Goal: Transaction & Acquisition: Download file/media

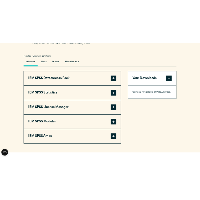
scroll to position [402, 0]
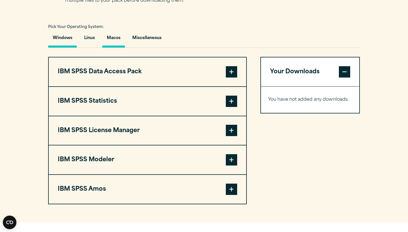
click at [122, 39] on button "Macos" at bounding box center [113, 39] width 23 height 16
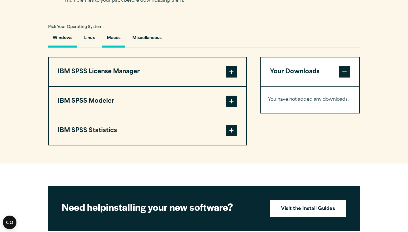
click at [74, 40] on button "Windows" at bounding box center [62, 39] width 29 height 16
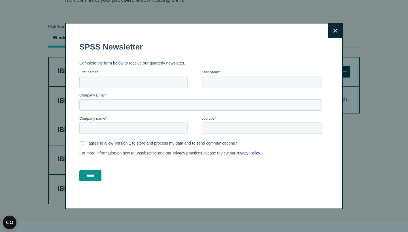
click at [339, 30] on button "Close" at bounding box center [335, 30] width 14 height 14
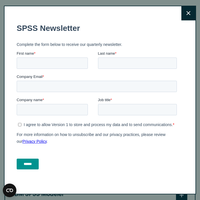
click at [188, 14] on icon at bounding box center [189, 13] width 4 height 4
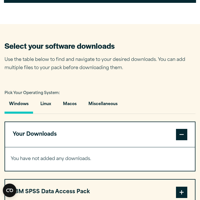
scroll to position [336, 0]
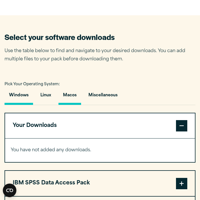
click at [79, 101] on button "Macos" at bounding box center [70, 97] width 23 height 16
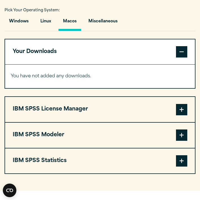
scroll to position [426, 0]
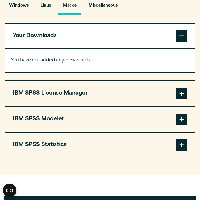
click at [183, 93] on span at bounding box center [181, 93] width 11 height 11
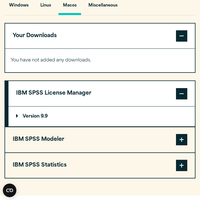
click at [183, 139] on span at bounding box center [181, 139] width 11 height 11
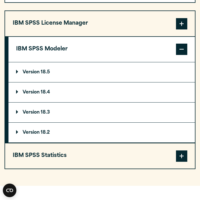
scroll to position [501, 0]
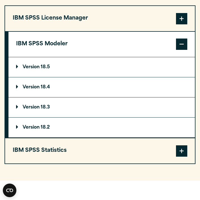
click at [183, 151] on span at bounding box center [181, 150] width 11 height 11
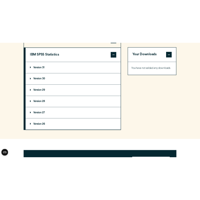
scroll to position [508, 0]
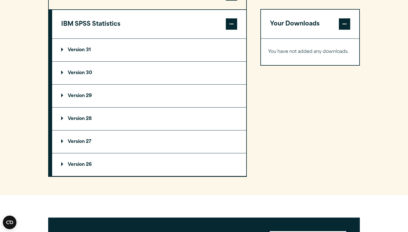
click at [83, 52] on p "Version 31" at bounding box center [76, 50] width 30 height 5
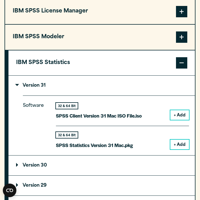
click at [185, 142] on button "+ Add" at bounding box center [180, 145] width 19 height 10
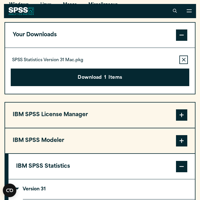
scroll to position [426, 0]
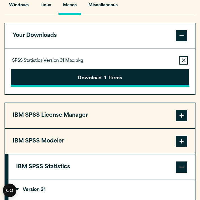
click at [83, 78] on button "Download 1 Items" at bounding box center [100, 78] width 179 height 18
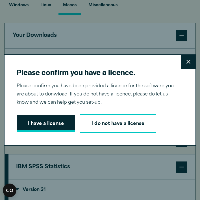
click at [56, 122] on button "I have a license" at bounding box center [46, 124] width 59 height 18
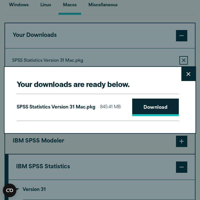
click at [147, 108] on link "Download" at bounding box center [155, 107] width 47 height 18
click at [190, 74] on icon at bounding box center [189, 74] width 4 height 4
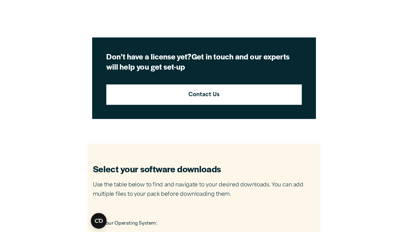
scroll to position [230, 0]
